Goal: Task Accomplishment & Management: Complete application form

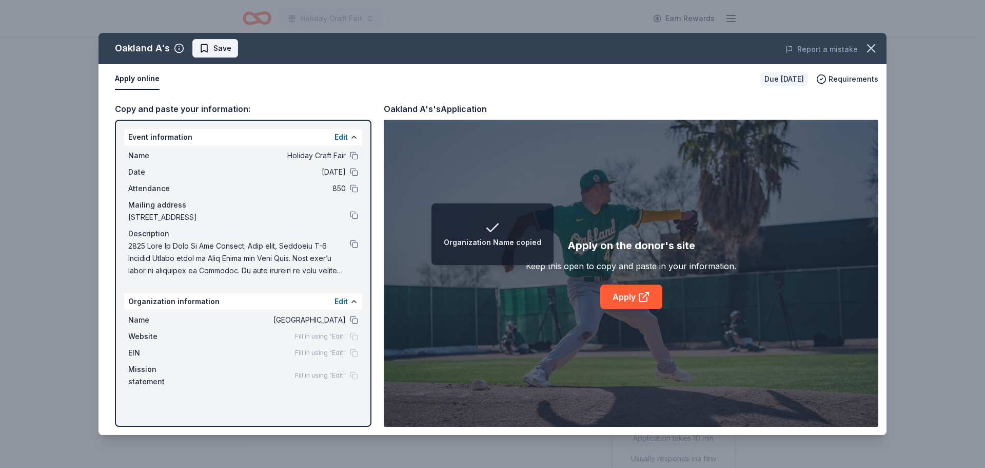
scroll to position [154, 0]
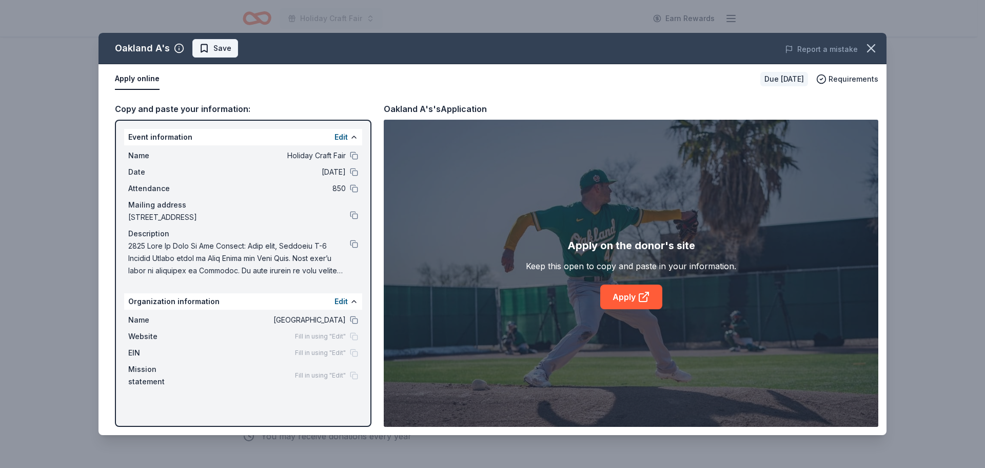
click at [224, 53] on span "Save" at bounding box center [223, 48] width 18 height 12
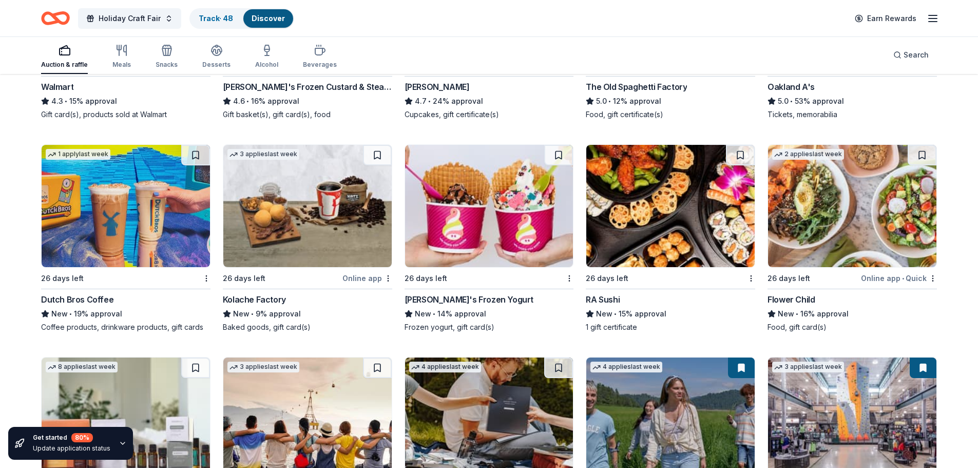
scroll to position [2485, 0]
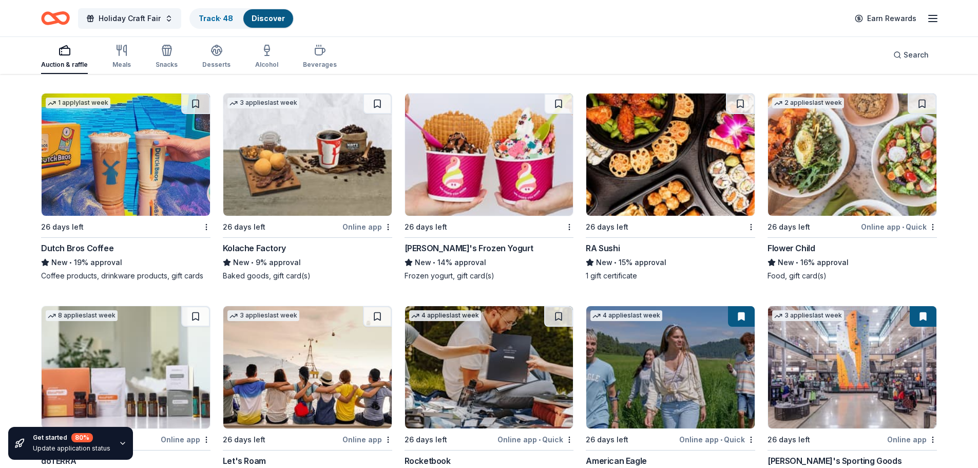
click at [533, 225] on div "26 days left Menchie's Frozen Yogurt New • 14% approval Frozen yogurt, gift car…" at bounding box center [488, 187] width 169 height 188
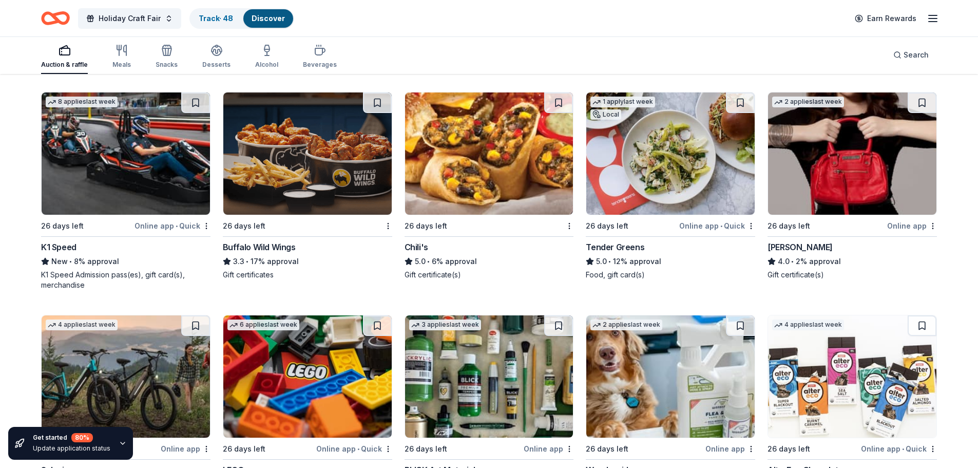
scroll to position [3152, 0]
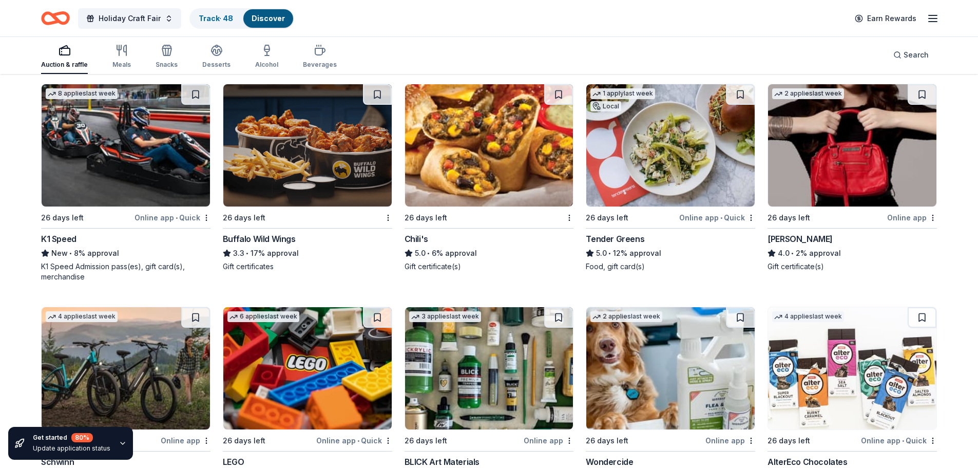
click at [439, 220] on div "26 days left Chili's 5.0 • 6% approval Gift certificate(s)" at bounding box center [488, 178] width 169 height 188
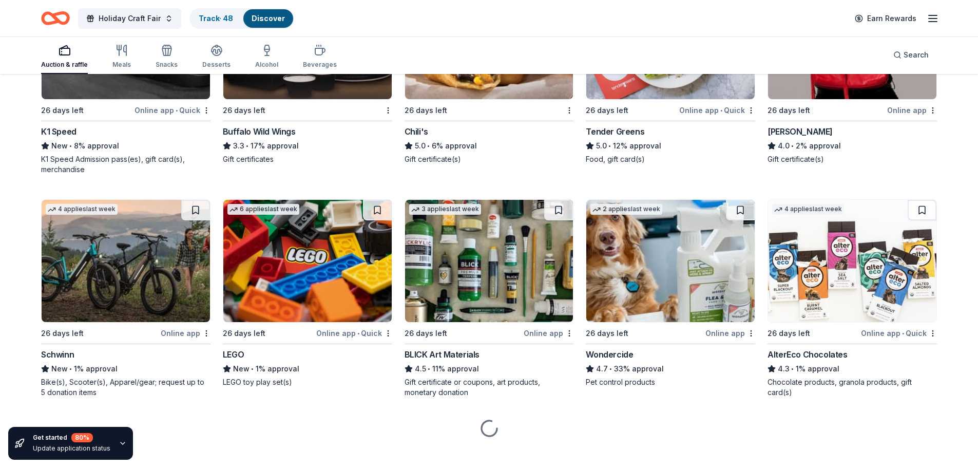
scroll to position [3261, 0]
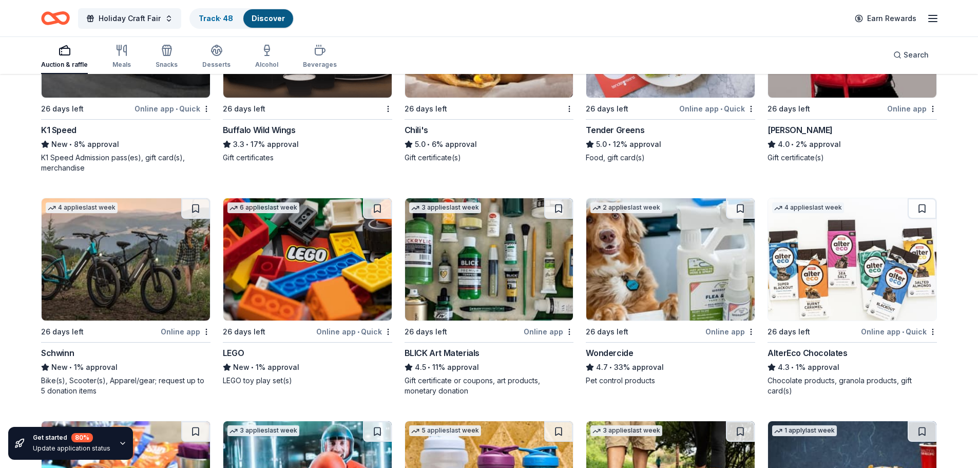
click at [277, 330] on div "6 applies last week 26 days left Online app • Quick LEGO New • 1% approval LEGO…" at bounding box center [307, 292] width 169 height 188
click at [382, 198] on button at bounding box center [377, 208] width 29 height 21
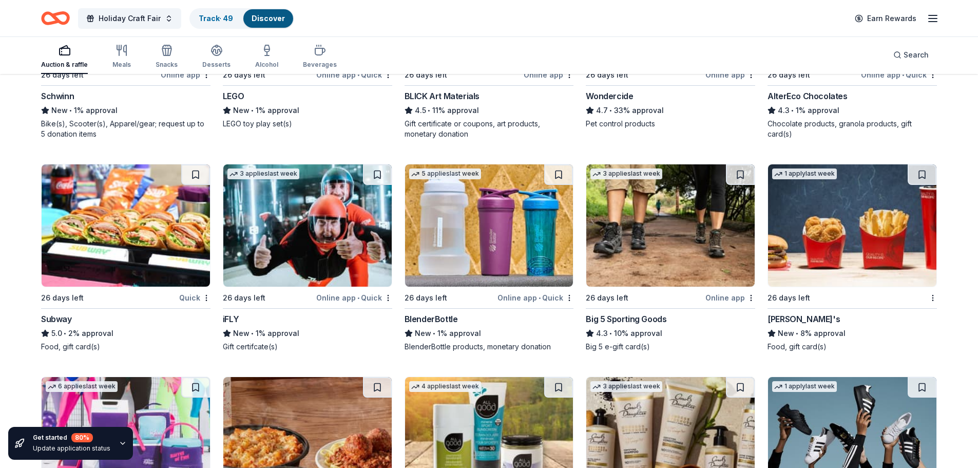
scroll to position [3569, 0]
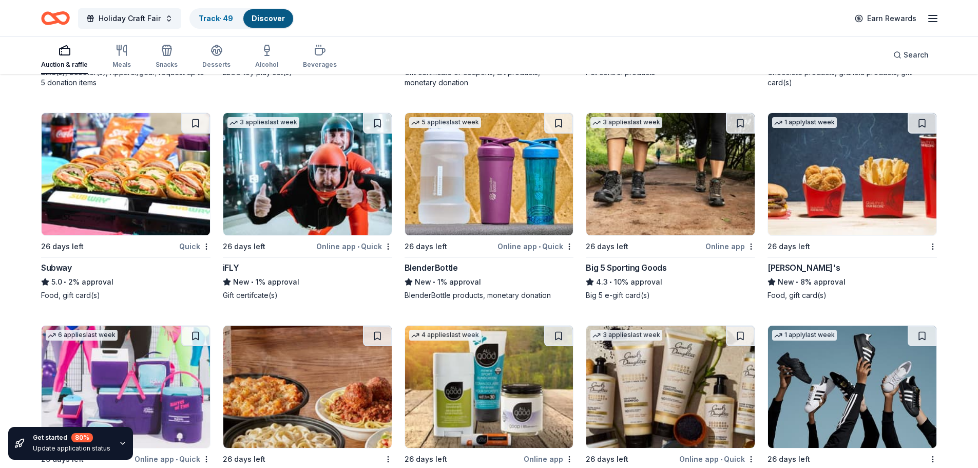
click at [789, 261] on div "Wendy's" at bounding box center [803, 267] width 72 height 12
click at [472, 240] on div "26 days left" at bounding box center [449, 246] width 91 height 13
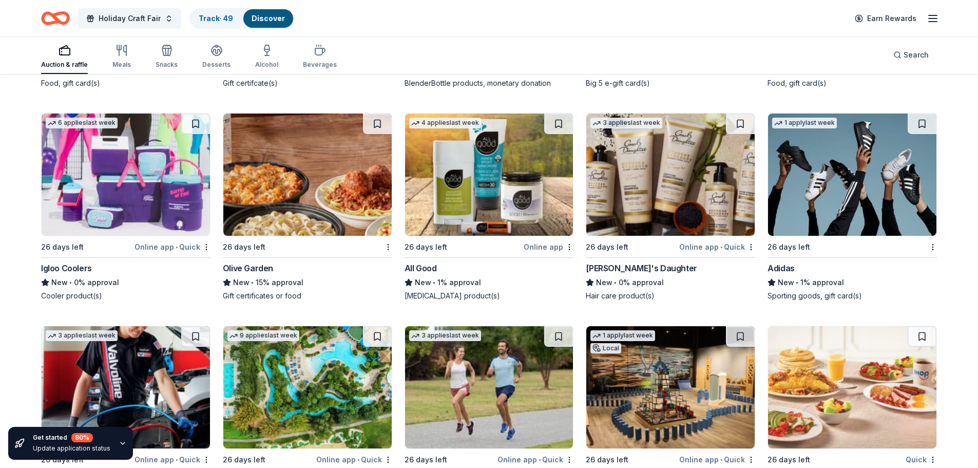
scroll to position [3788, 0]
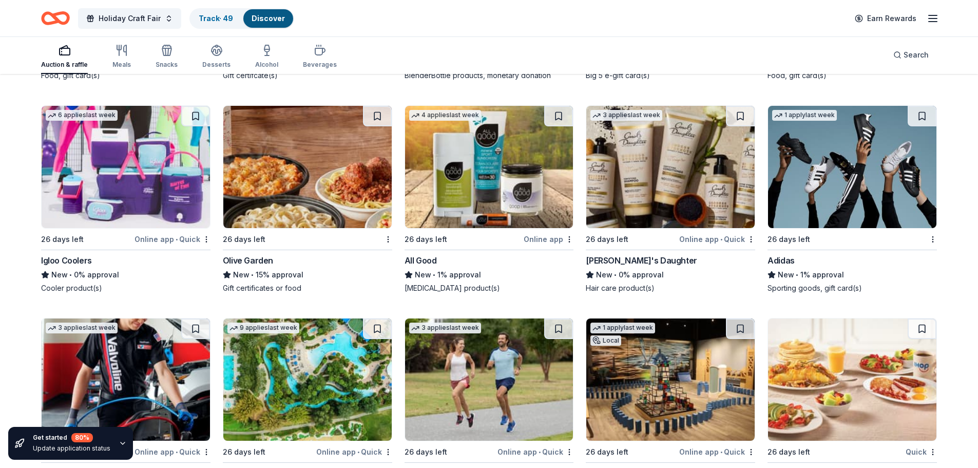
click at [152, 233] on div "Online app • Quick" at bounding box center [172, 239] width 76 height 13
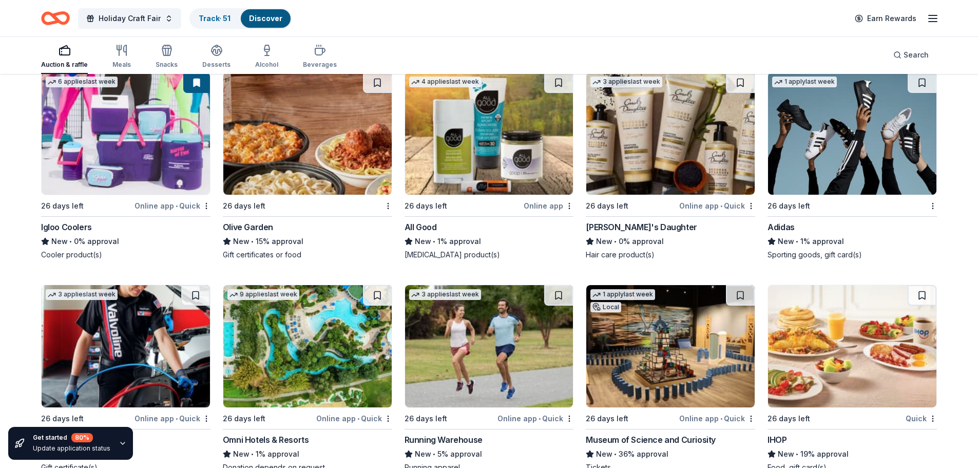
scroll to position [3840, 0]
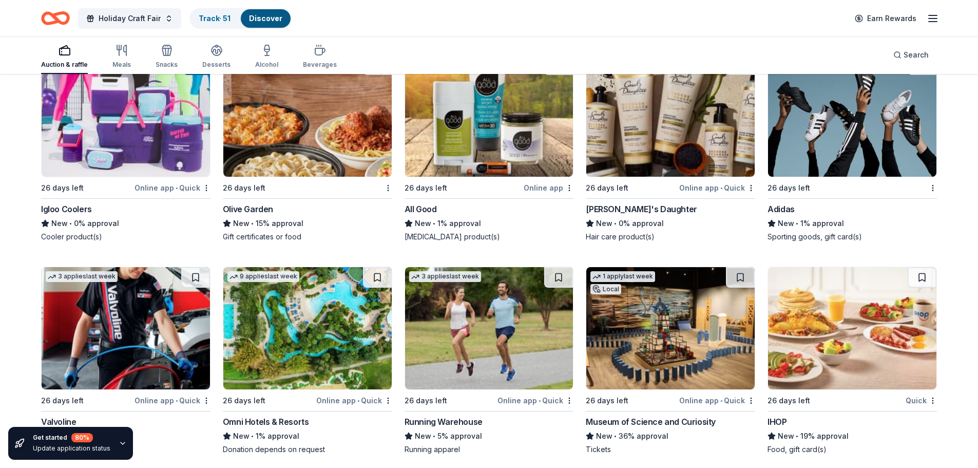
click at [791, 192] on div "1 apply last week 26 days left Adidas New • 1% approval Sporting goods, gift ca…" at bounding box center [851, 148] width 169 height 188
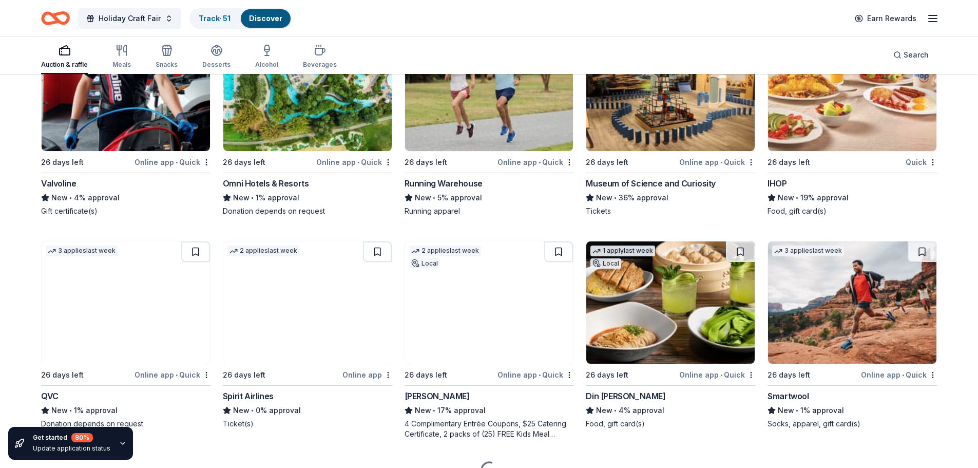
scroll to position [4096, 0]
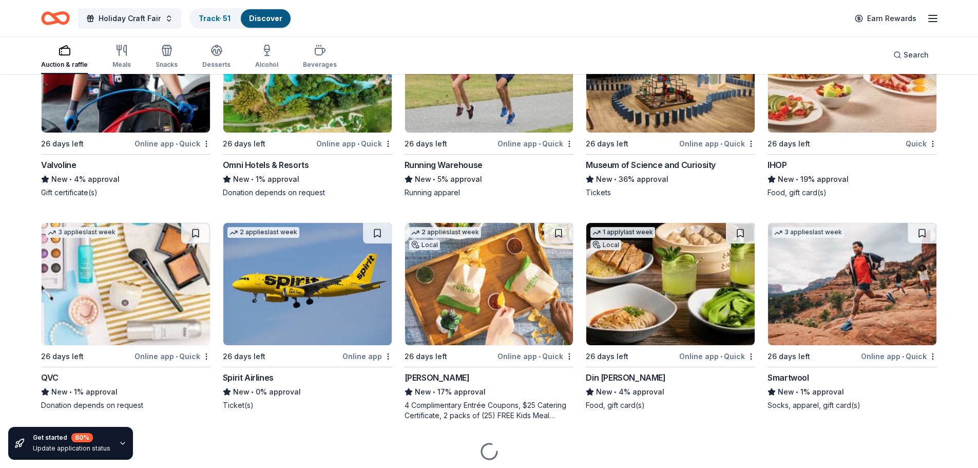
click at [125, 159] on div "Valvoline" at bounding box center [125, 165] width 169 height 12
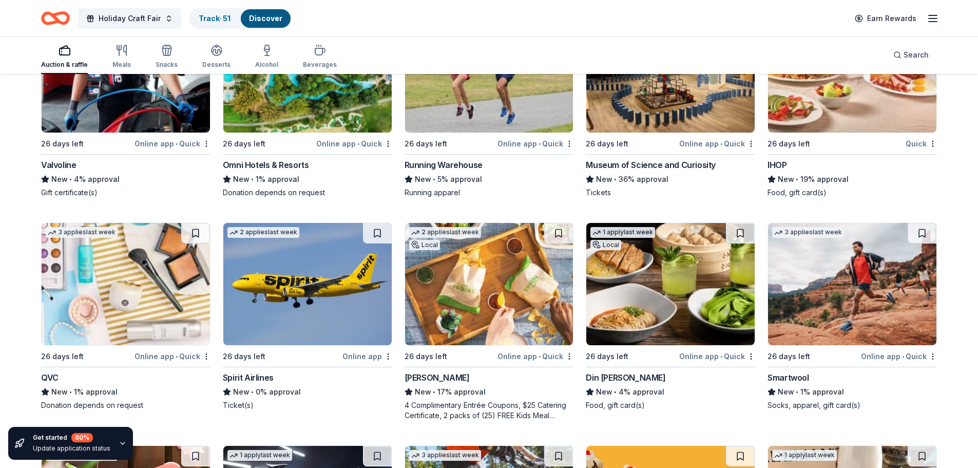
scroll to position [4045, 0]
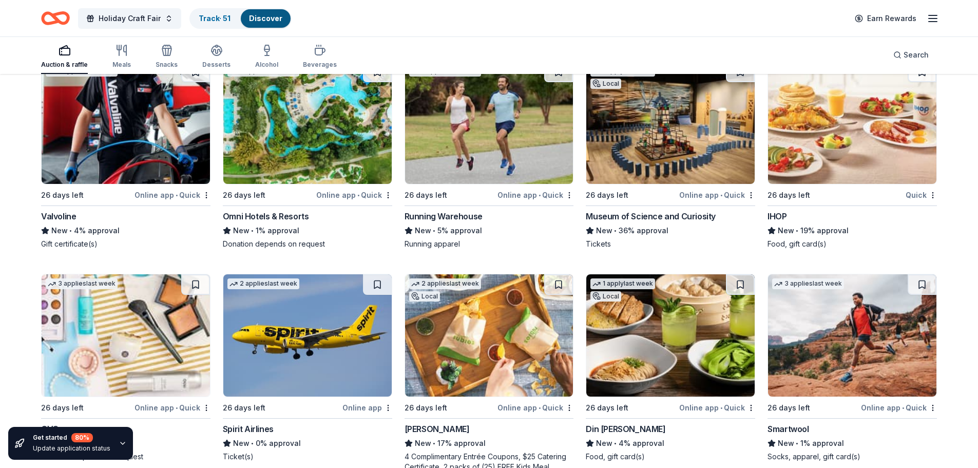
click at [691, 210] on div "Museum of Science and Curiosity" at bounding box center [651, 216] width 130 height 12
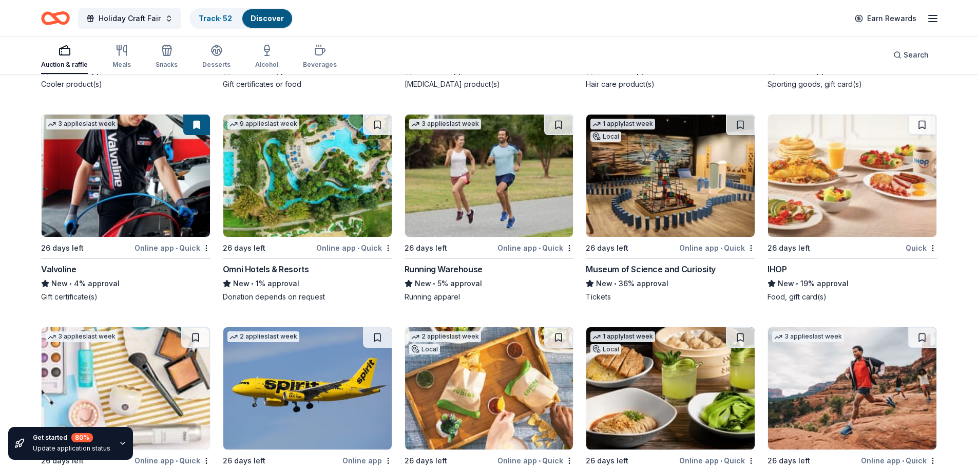
scroll to position [3942, 0]
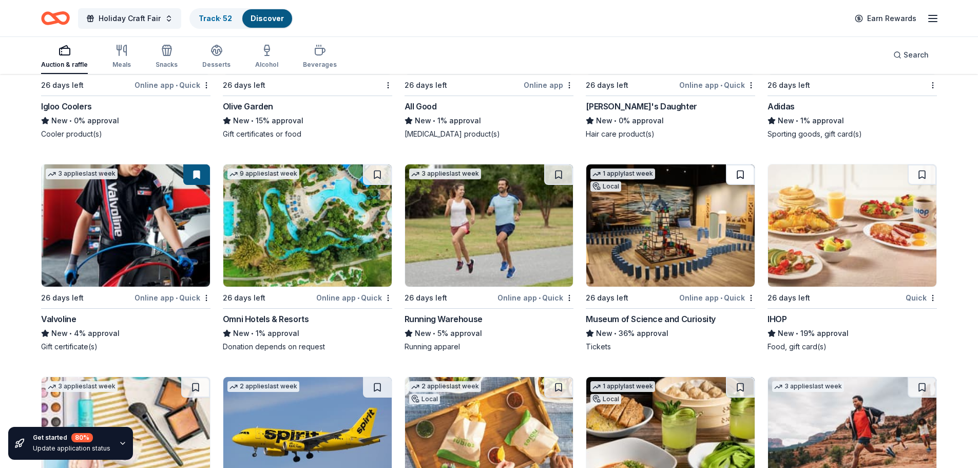
click at [739, 169] on button at bounding box center [740, 174] width 29 height 21
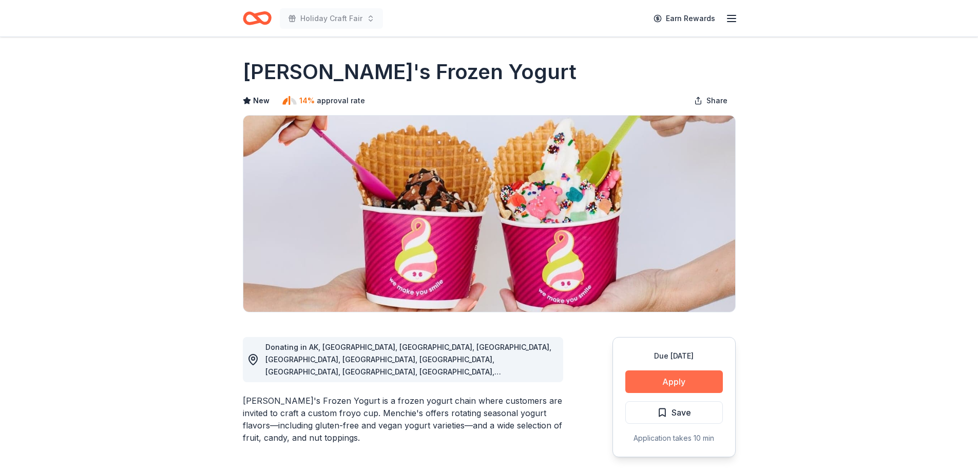
click at [699, 381] on button "Apply" at bounding box center [674, 381] width 98 height 23
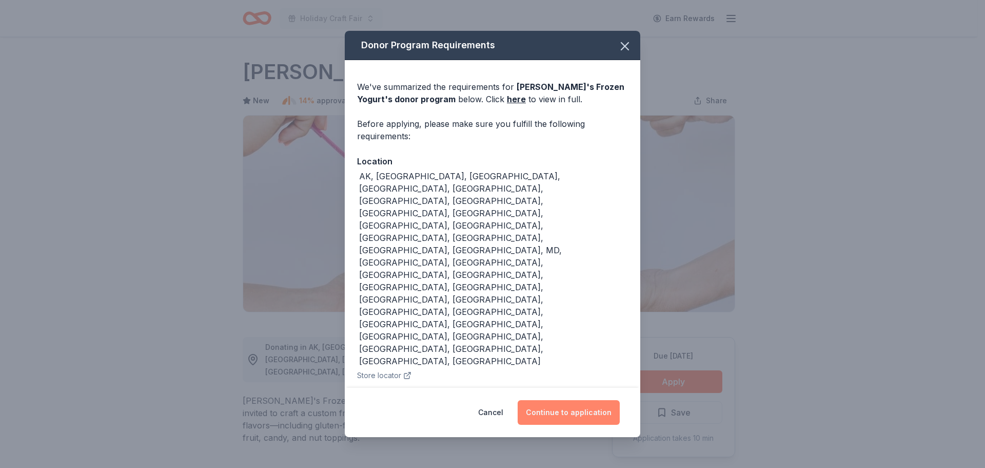
click at [555, 400] on button "Continue to application" at bounding box center [569, 412] width 102 height 25
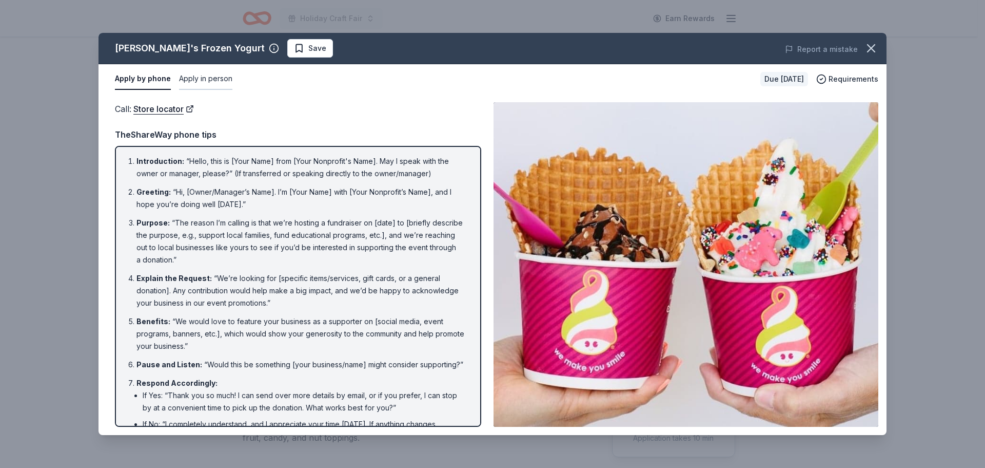
click at [214, 78] on button "Apply in person" at bounding box center [205, 79] width 53 height 22
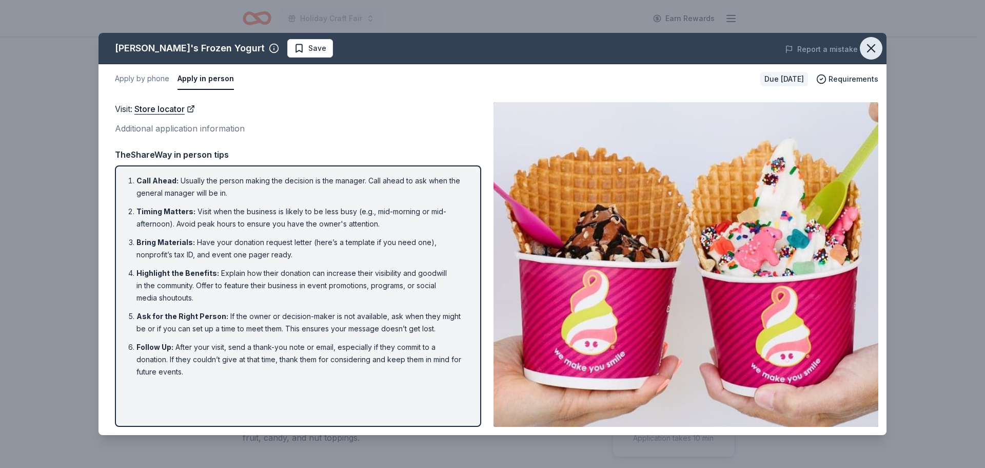
click at [875, 52] on icon "button" at bounding box center [871, 48] width 7 height 7
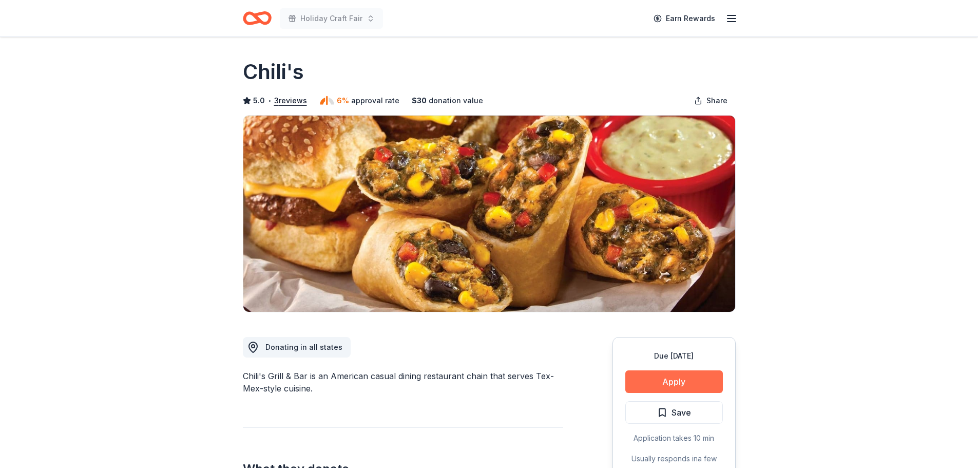
click at [684, 377] on button "Apply" at bounding box center [674, 381] width 98 height 23
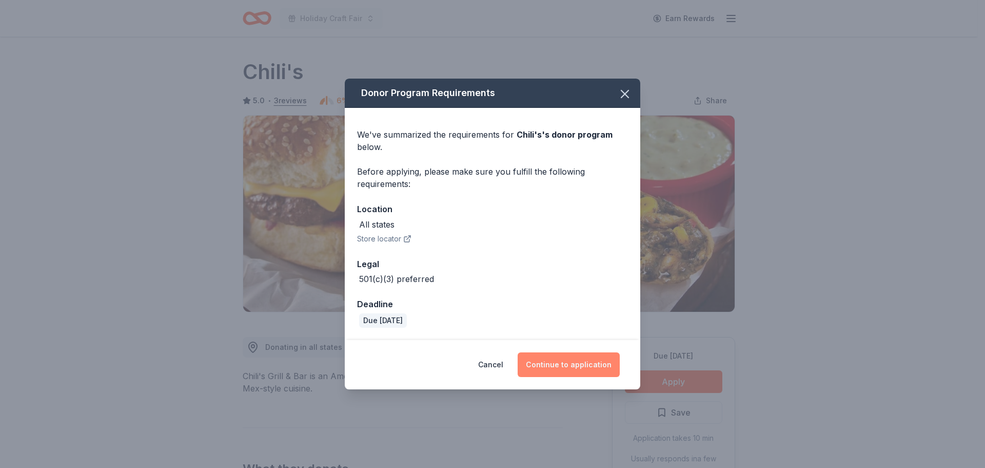
click at [547, 366] on button "Continue to application" at bounding box center [569, 364] width 102 height 25
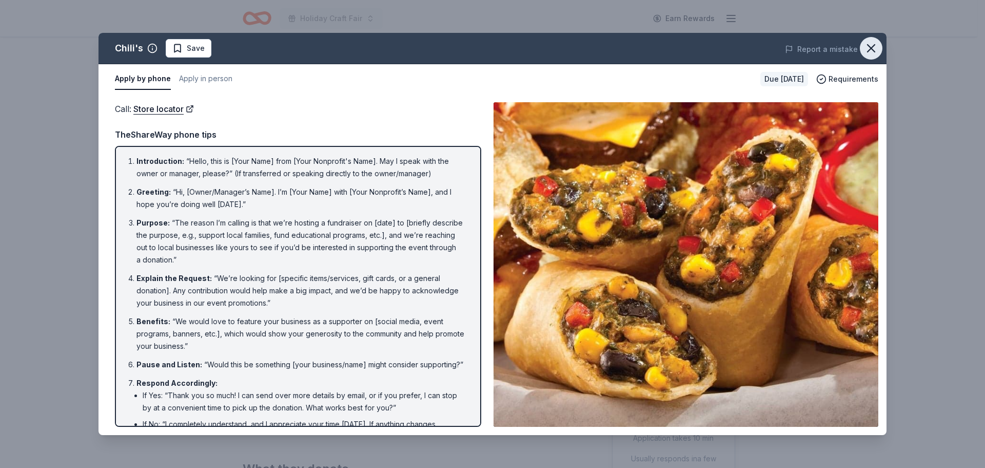
click at [872, 50] on icon "button" at bounding box center [871, 48] width 14 height 14
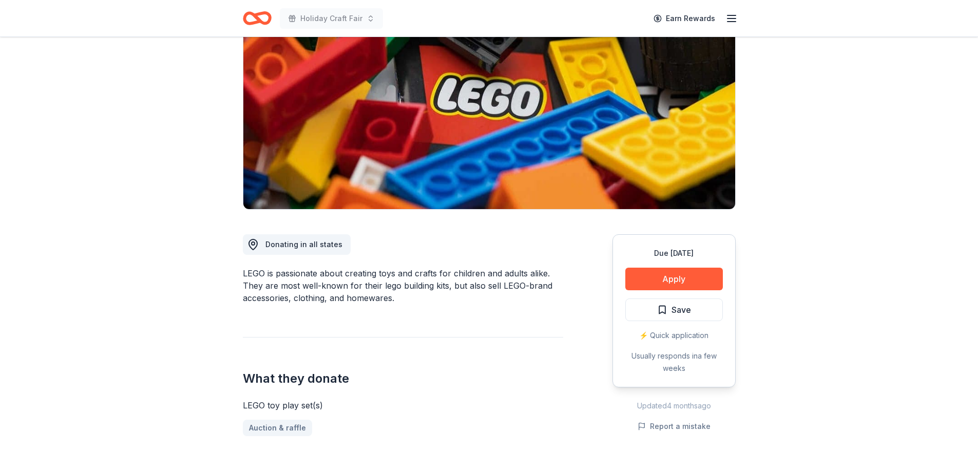
scroll to position [154, 0]
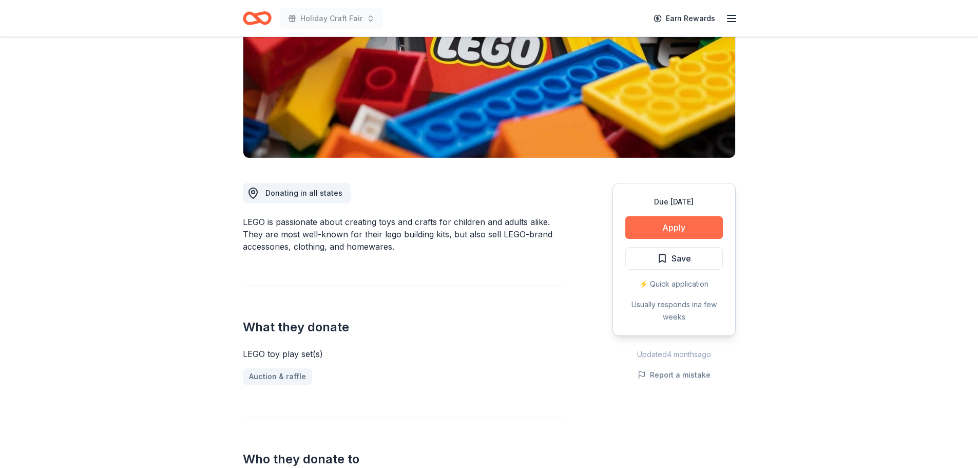
click at [662, 226] on button "Apply" at bounding box center [674, 227] width 98 height 23
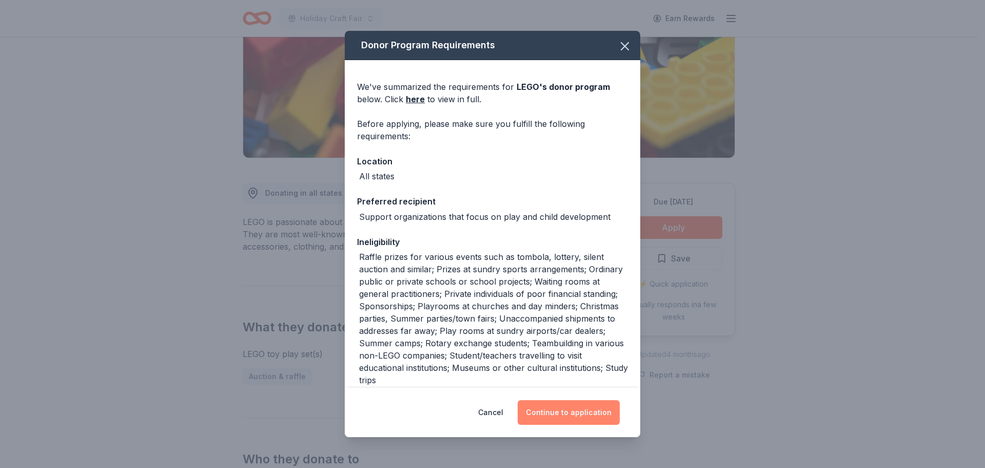
click at [568, 423] on button "Continue to application" at bounding box center [569, 412] width 102 height 25
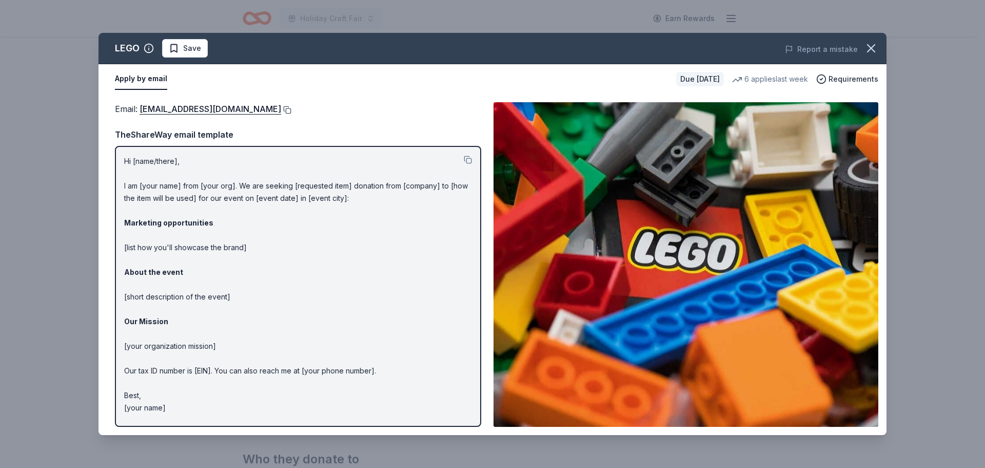
click at [281, 112] on button at bounding box center [286, 110] width 10 height 8
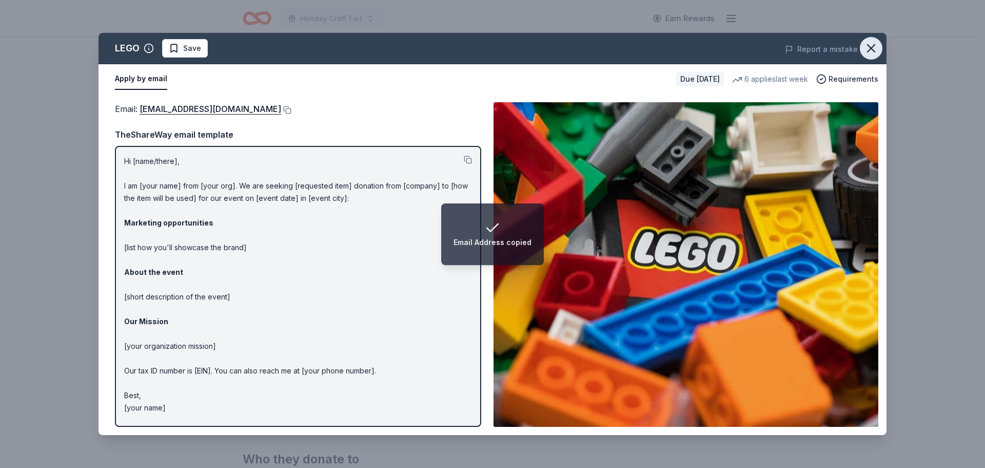
click at [874, 50] on icon "button" at bounding box center [871, 48] width 7 height 7
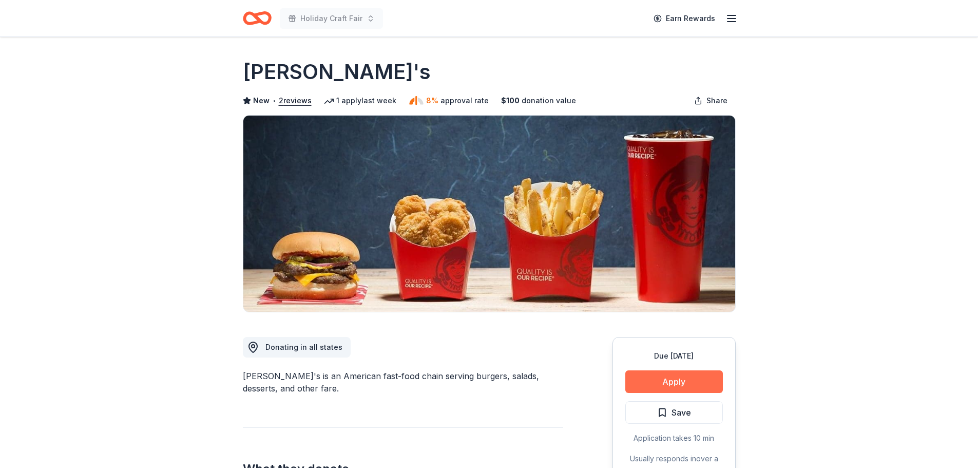
click at [695, 379] on button "Apply" at bounding box center [674, 381] width 98 height 23
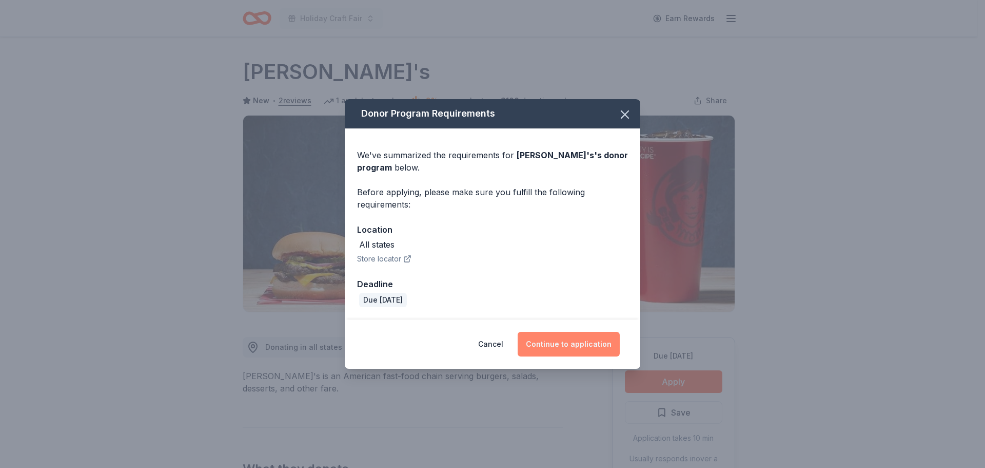
click at [598, 350] on button "Continue to application" at bounding box center [569, 344] width 102 height 25
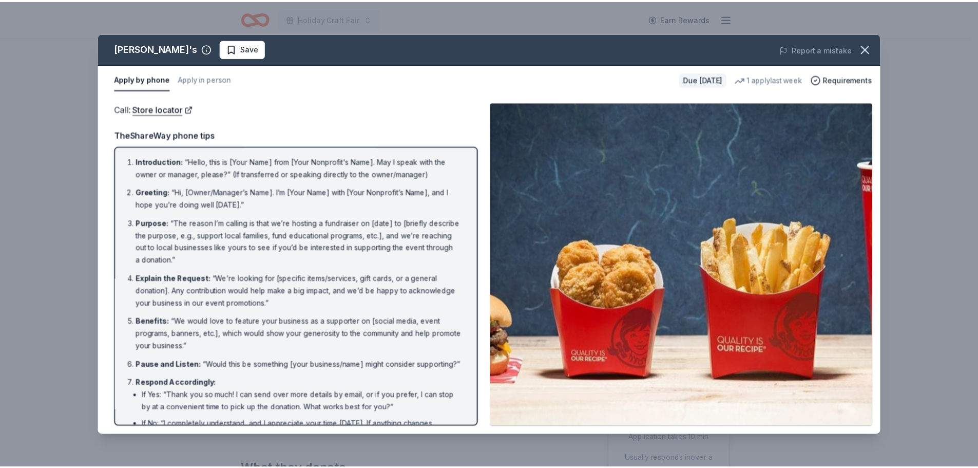
scroll to position [81, 0]
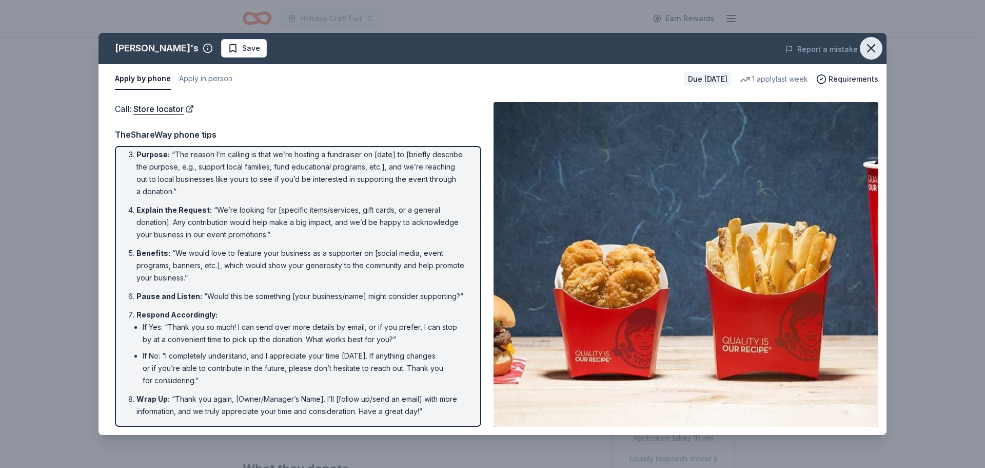
click at [873, 53] on icon "button" at bounding box center [871, 48] width 14 height 14
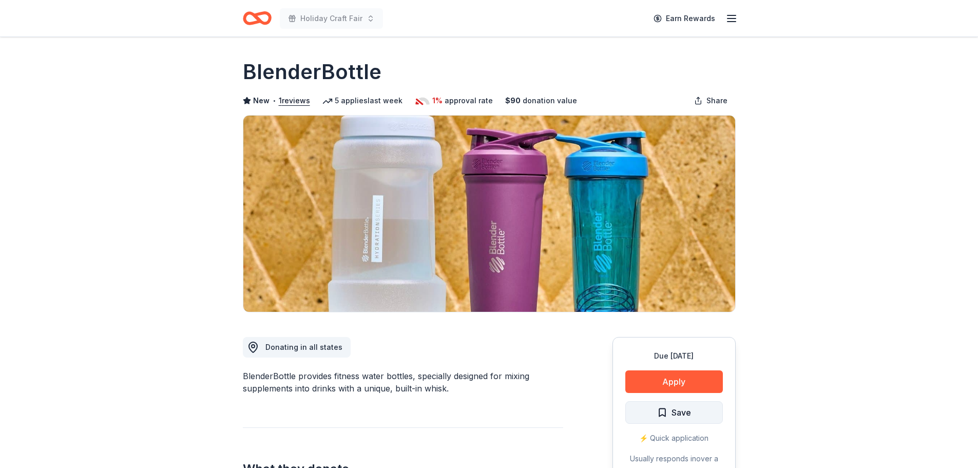
click at [679, 418] on span "Save" at bounding box center [681, 411] width 20 height 13
click at [679, 379] on button "Apply" at bounding box center [674, 381] width 98 height 23
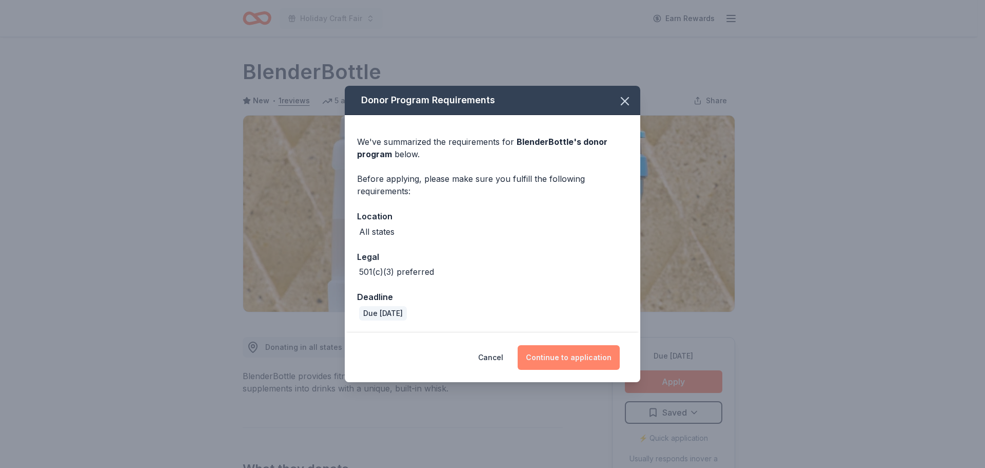
click at [564, 356] on button "Continue to application" at bounding box center [569, 357] width 102 height 25
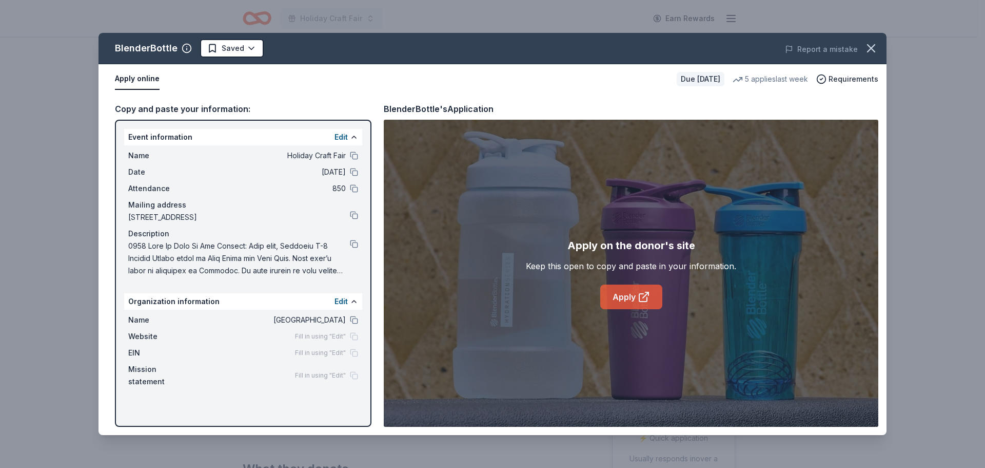
click at [624, 301] on link "Apply" at bounding box center [632, 296] width 62 height 25
click at [357, 322] on button at bounding box center [354, 320] width 8 height 8
click at [870, 50] on icon "button" at bounding box center [871, 48] width 7 height 7
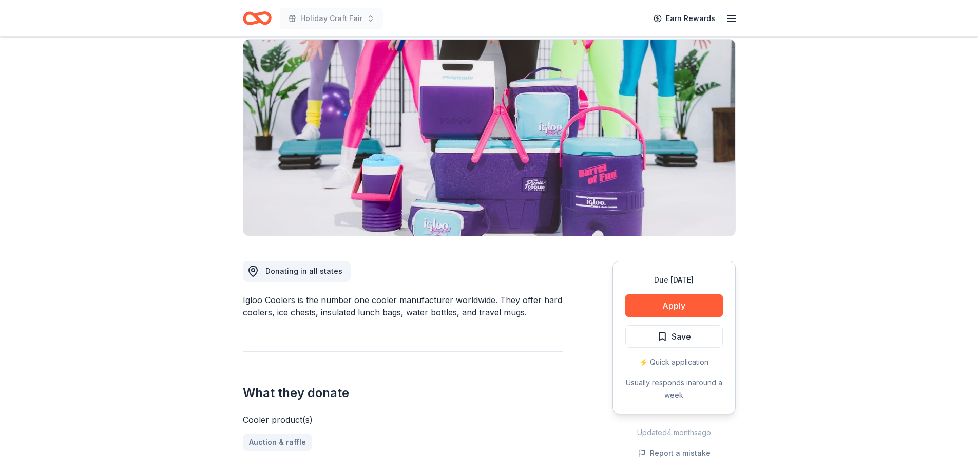
scroll to position [154, 0]
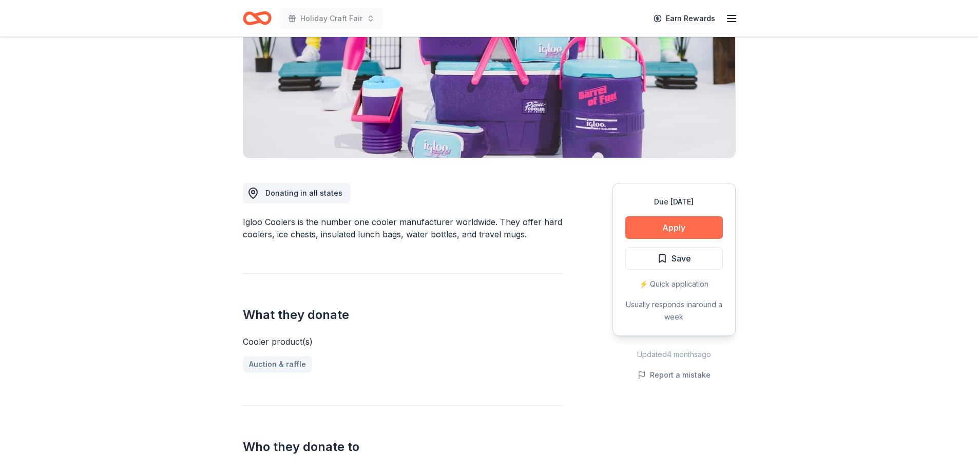
click at [693, 223] on button "Apply" at bounding box center [674, 227] width 98 height 23
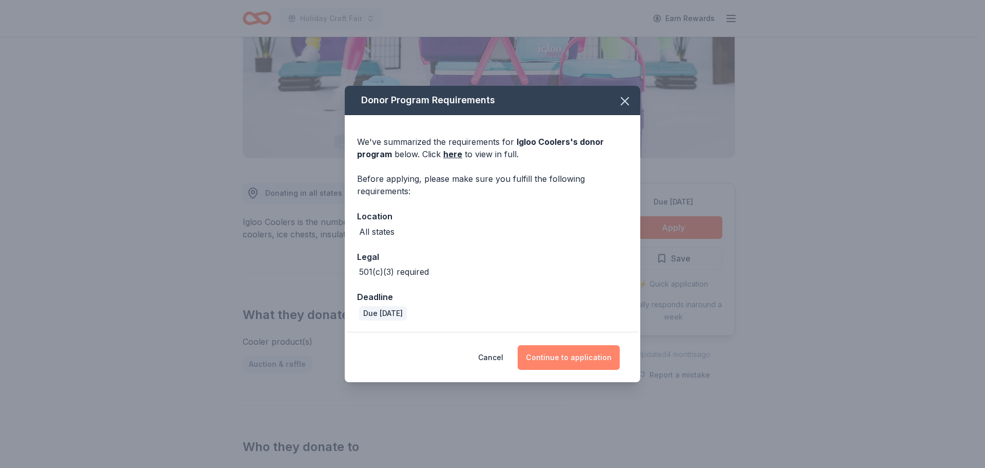
click at [550, 353] on button "Continue to application" at bounding box center [569, 357] width 102 height 25
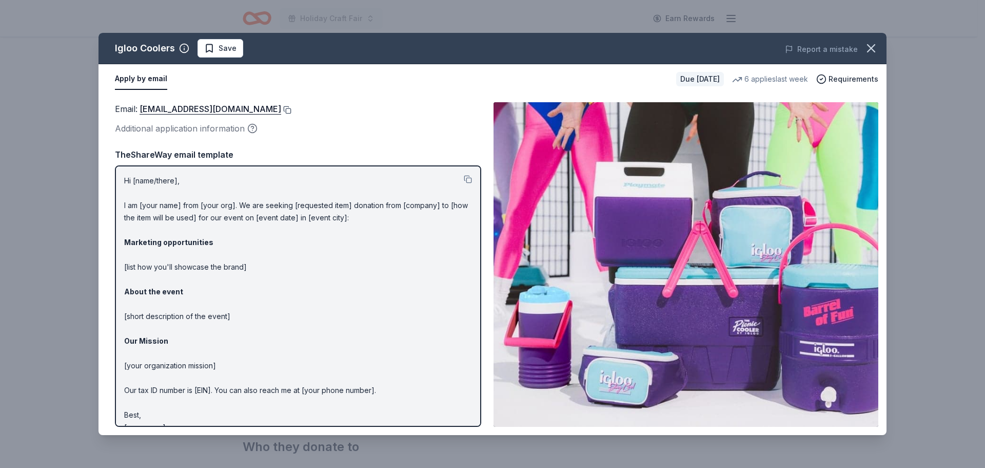
click at [281, 106] on button at bounding box center [286, 110] width 10 height 8
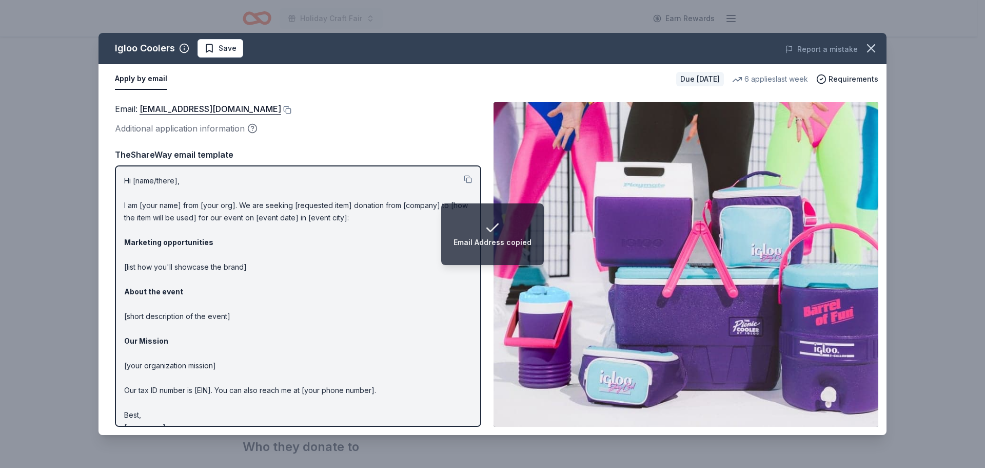
click at [231, 50] on span "Save" at bounding box center [228, 48] width 18 height 12
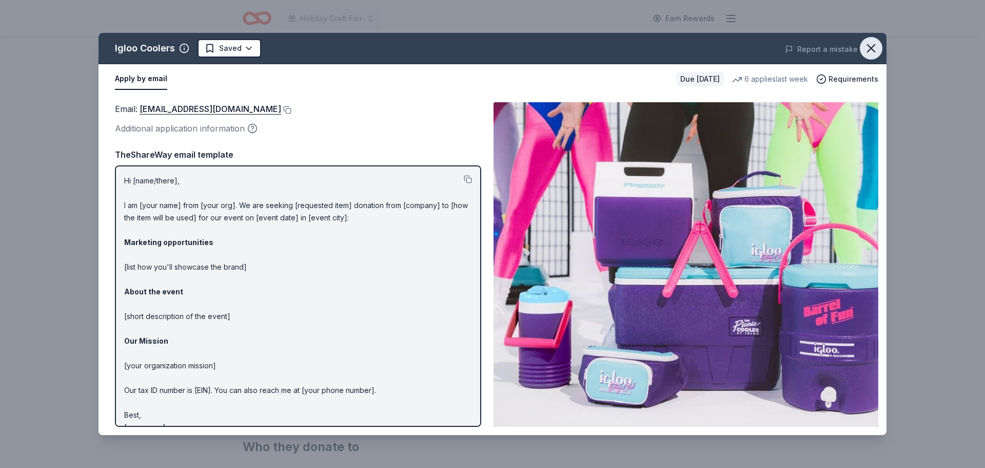
click at [871, 52] on icon "button" at bounding box center [871, 48] width 14 height 14
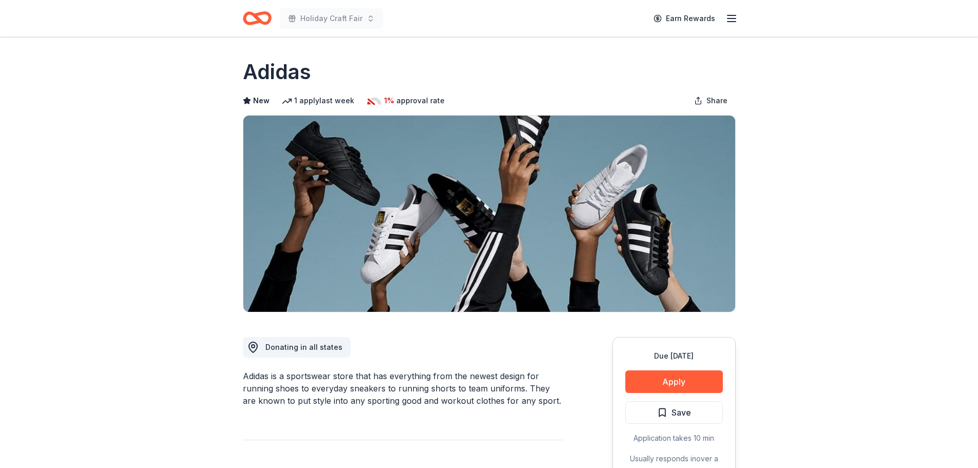
scroll to position [51, 0]
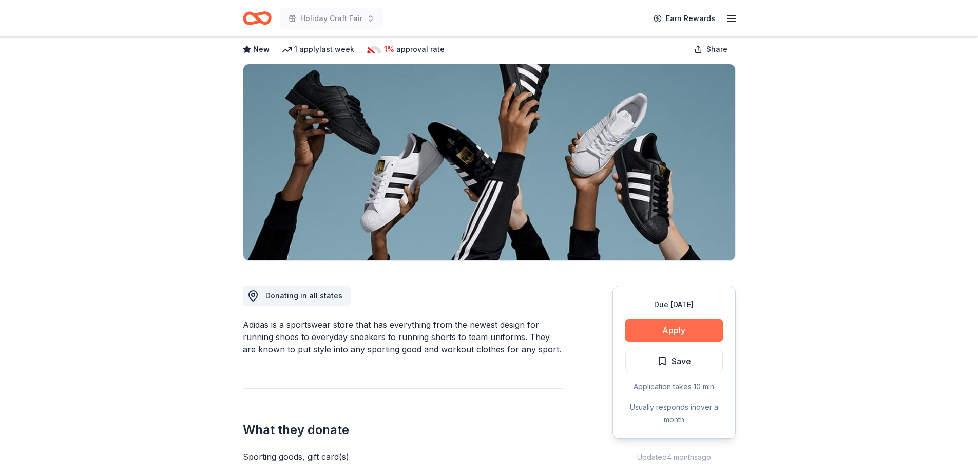
click at [685, 320] on button "Apply" at bounding box center [674, 330] width 98 height 23
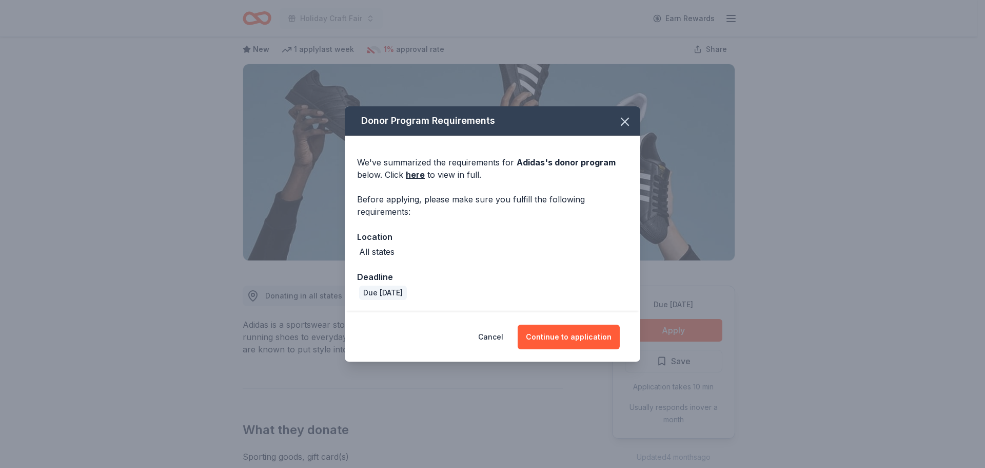
click at [565, 323] on div "Cancel Continue to application" at bounding box center [493, 336] width 296 height 49
click at [575, 344] on button "Continue to application" at bounding box center [569, 336] width 102 height 25
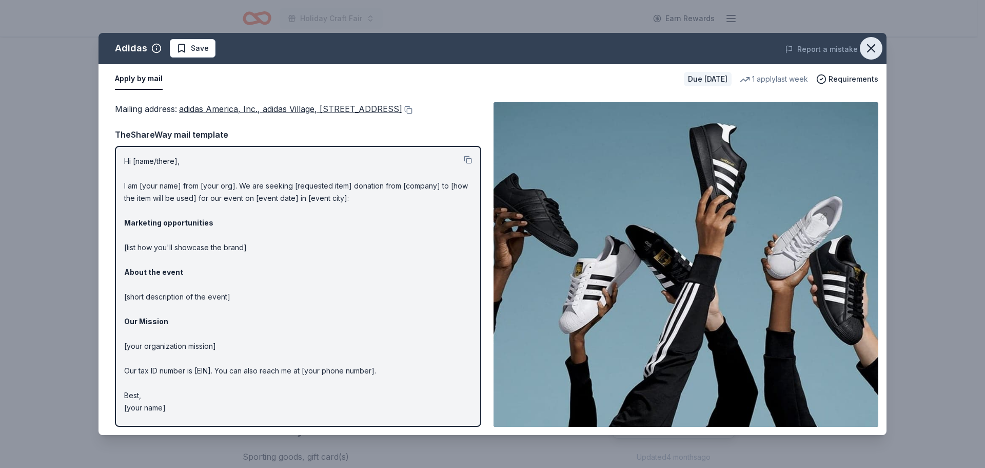
click at [872, 51] on icon "button" at bounding box center [871, 48] width 14 height 14
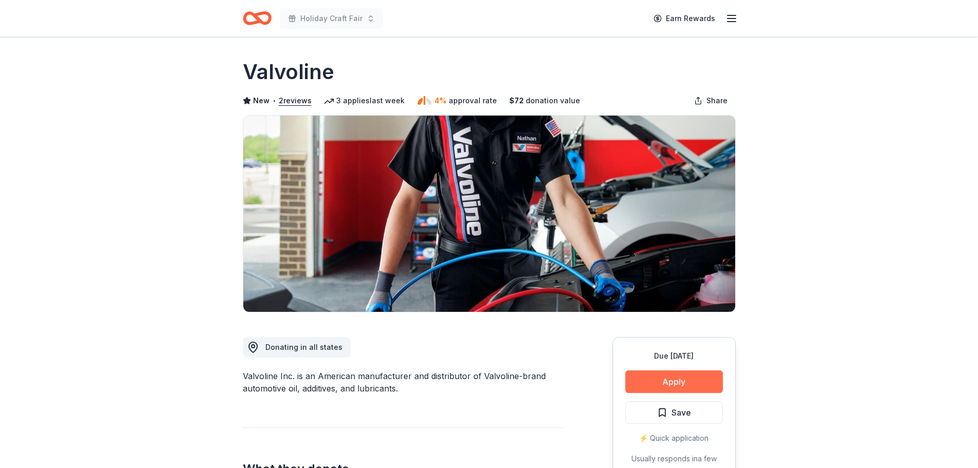
click at [667, 375] on button "Apply" at bounding box center [674, 381] width 98 height 23
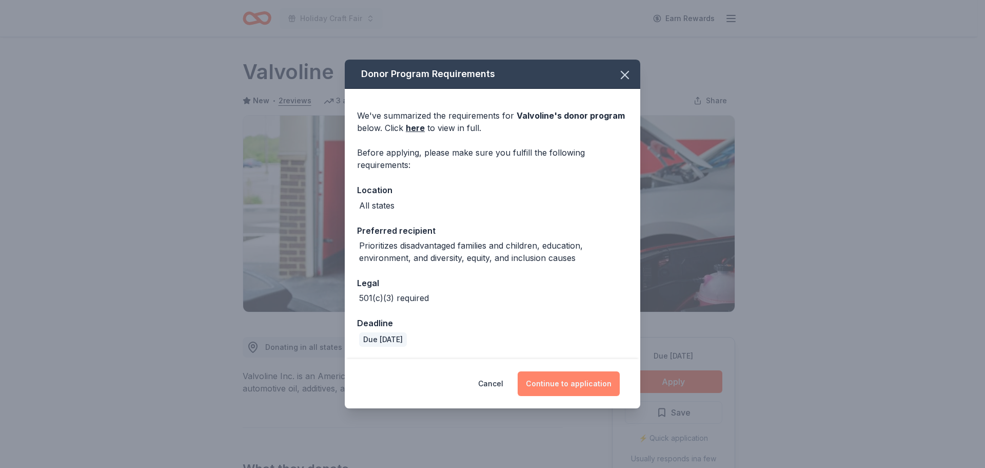
click at [533, 395] on button "Continue to application" at bounding box center [569, 383] width 102 height 25
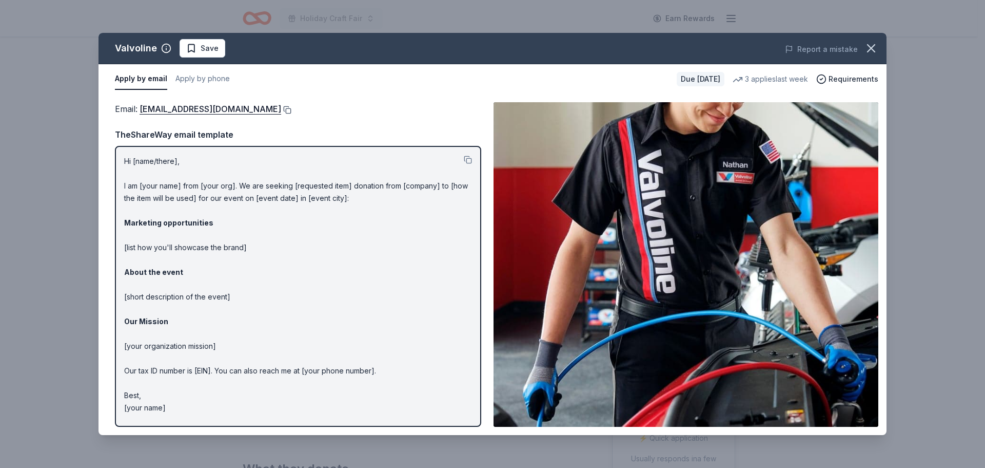
click at [281, 108] on button at bounding box center [286, 110] width 10 height 8
click at [195, 45] on span "Save" at bounding box center [202, 48] width 32 height 12
click at [880, 49] on button "button" at bounding box center [871, 48] width 23 height 23
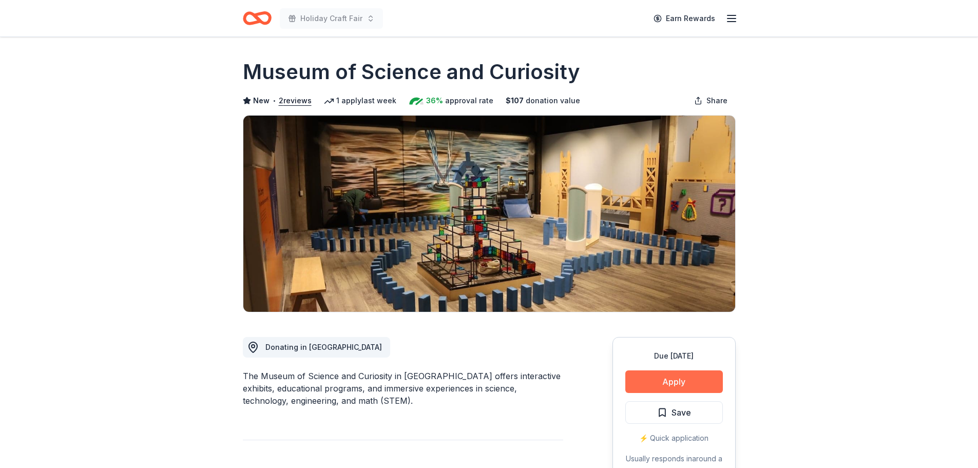
click at [672, 382] on button "Apply" at bounding box center [674, 381] width 98 height 23
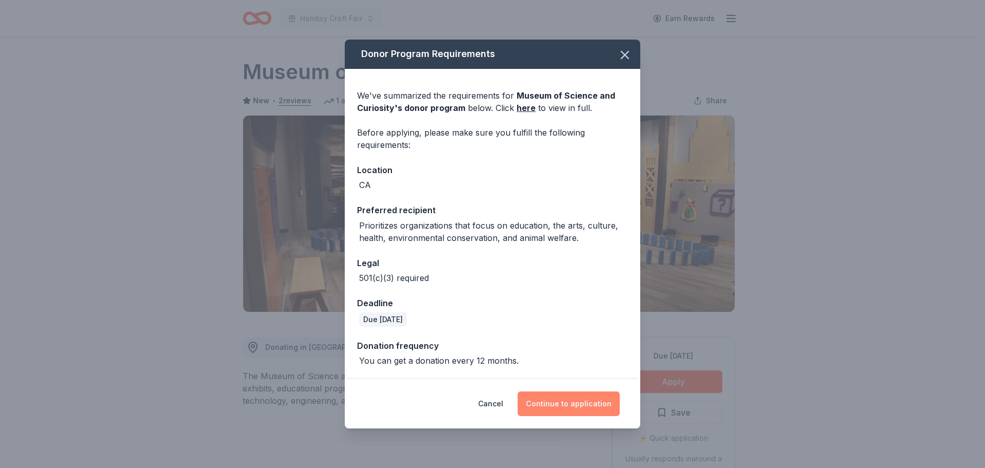
click at [574, 401] on button "Continue to application" at bounding box center [569, 403] width 102 height 25
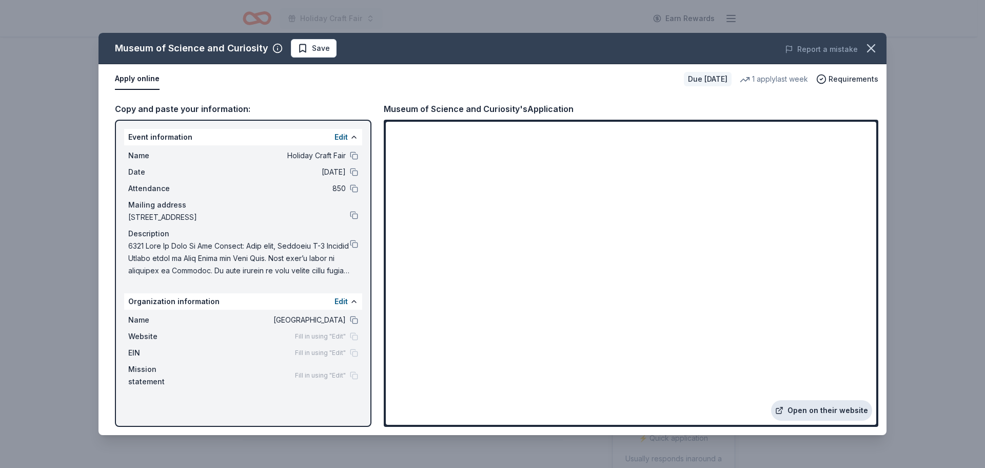
click at [833, 414] on link "Open on their website" at bounding box center [821, 410] width 101 height 21
click at [357, 320] on button at bounding box center [354, 320] width 8 height 8
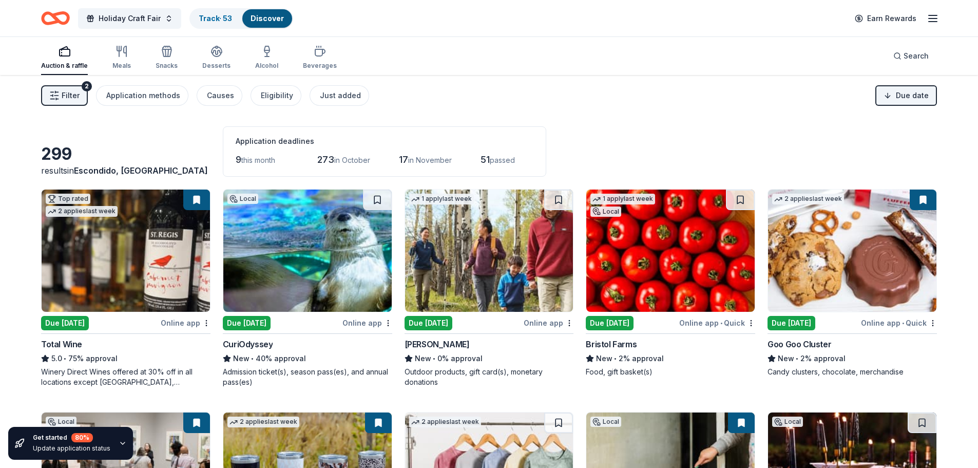
click at [263, 338] on div "CuriOdyssey" at bounding box center [248, 344] width 50 height 12
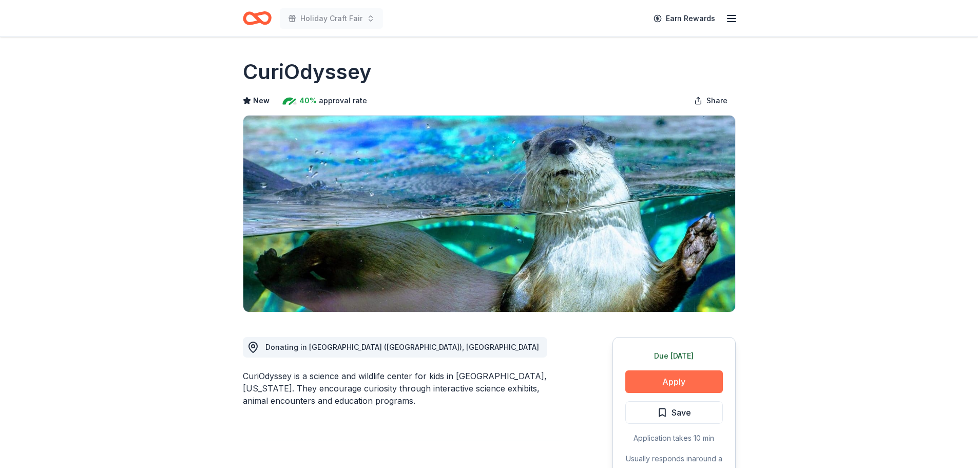
click at [685, 372] on button "Apply" at bounding box center [674, 381] width 98 height 23
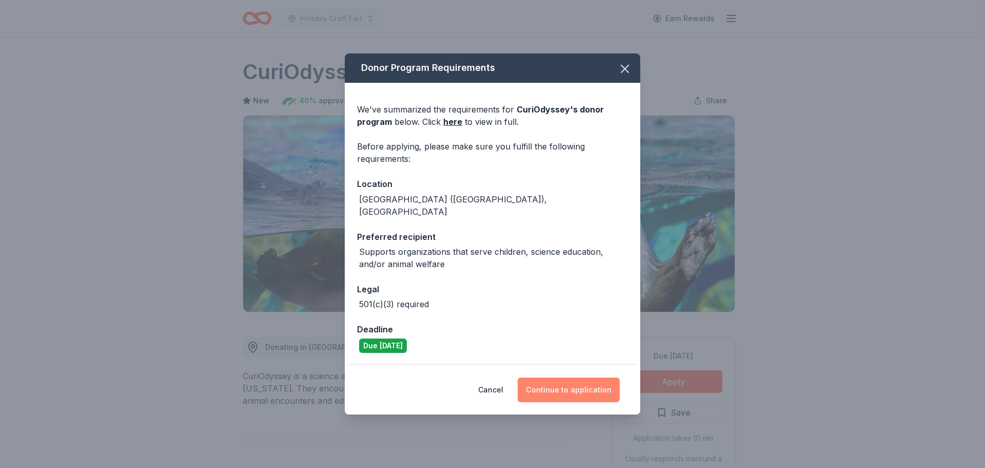
click at [553, 384] on button "Continue to application" at bounding box center [569, 389] width 102 height 25
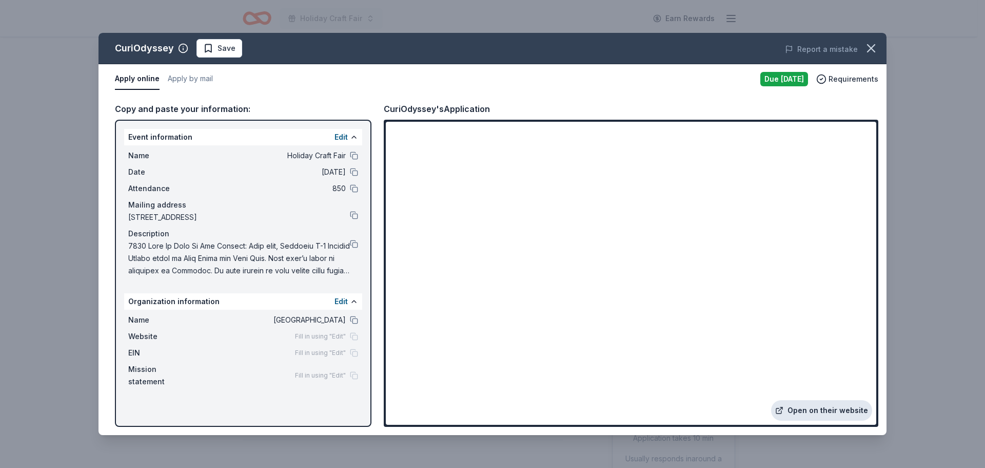
click at [806, 410] on link "Open on their website" at bounding box center [821, 410] width 101 height 21
click at [353, 320] on button at bounding box center [354, 320] width 8 height 8
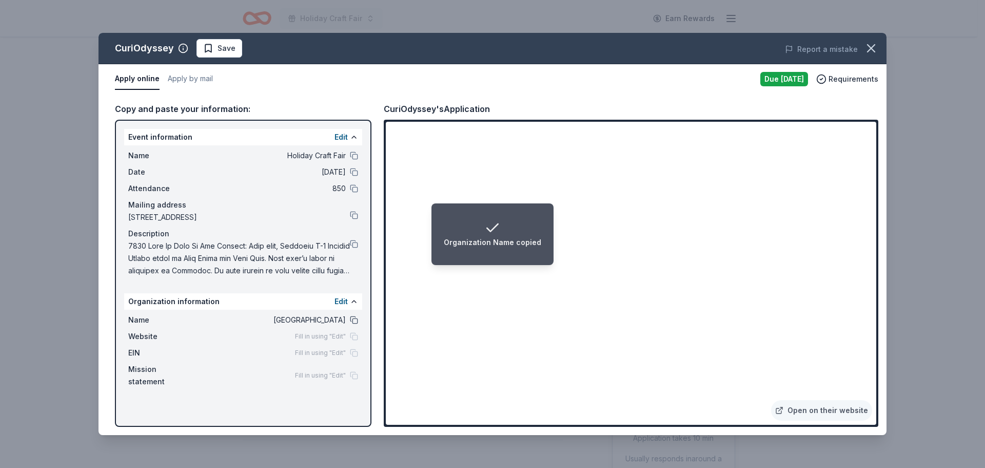
click at [350, 320] on button at bounding box center [354, 320] width 8 height 8
click at [354, 156] on button at bounding box center [354, 155] width 8 height 8
